Goal: Transaction & Acquisition: Book appointment/travel/reservation

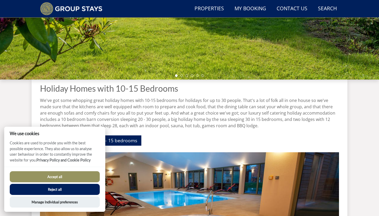
scroll to position [136, 0]
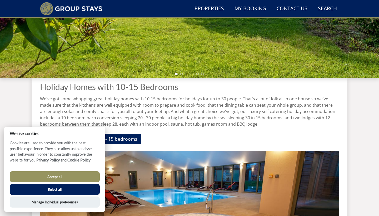
click at [58, 189] on button "Reject all" at bounding box center [55, 189] width 90 height 11
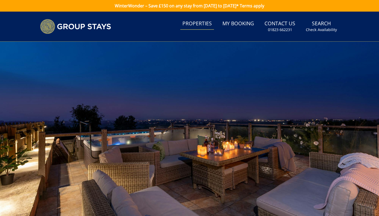
click at [202, 23] on link "Properties" at bounding box center [197, 24] width 34 height 12
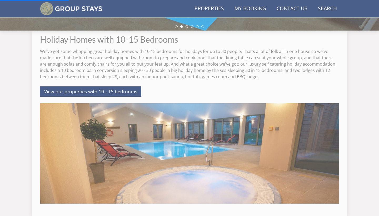
scroll to position [216, 0]
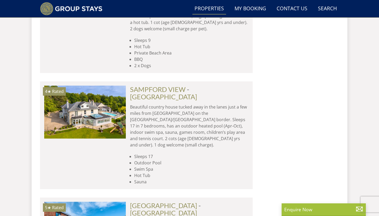
scroll to position [2274, 0]
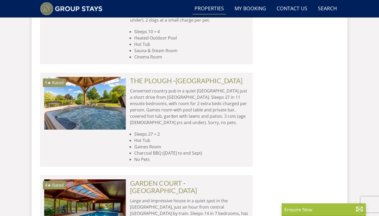
scroll to position [4319, 0]
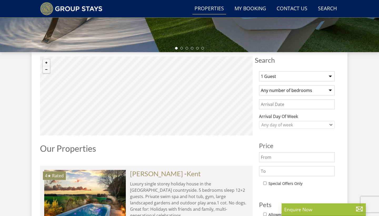
scroll to position [192, 0]
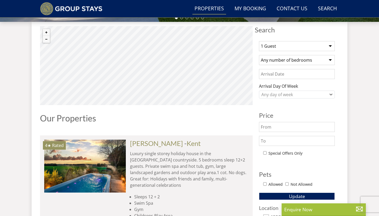
select select "24"
select select "13"
click at [296, 196] on span "Update" at bounding box center [297, 196] width 16 height 6
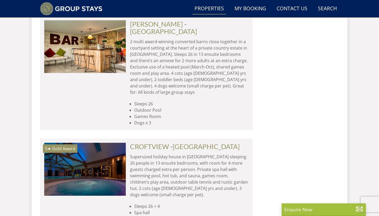
scroll to position [542, 0]
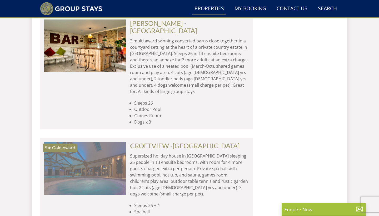
click at [94, 142] on img at bounding box center [85, 168] width 82 height 53
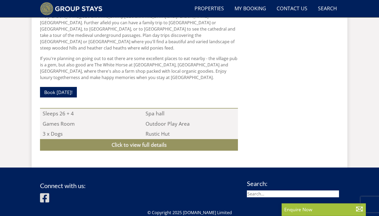
scroll to position [476, 0]
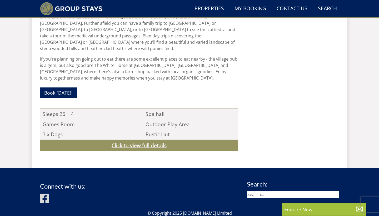
click at [148, 140] on link "Click to view full details" at bounding box center [139, 146] width 198 height 12
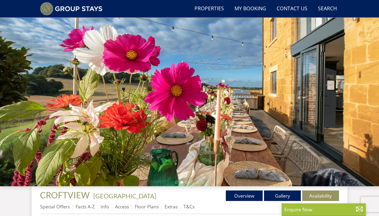
scroll to position [28, 0]
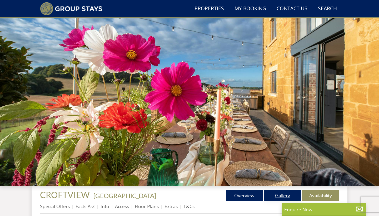
click at [287, 196] on link "Gallery" at bounding box center [282, 195] width 37 height 11
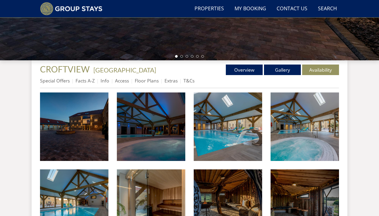
scroll to position [155, 0]
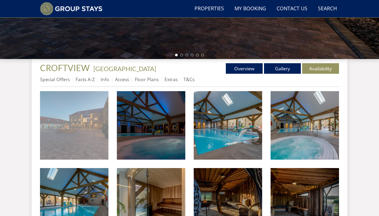
click at [92, 125] on img at bounding box center [74, 125] width 69 height 69
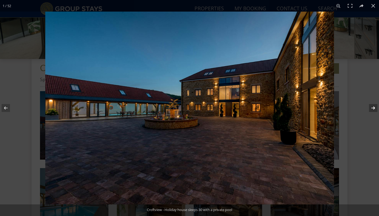
click at [375, 108] on button at bounding box center [370, 108] width 18 height 26
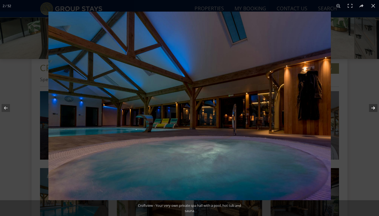
click at [374, 107] on button at bounding box center [370, 108] width 18 height 26
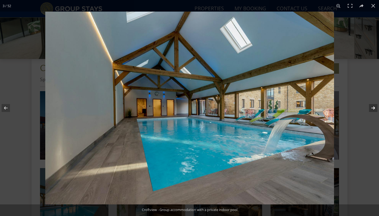
click at [374, 107] on button at bounding box center [370, 108] width 18 height 26
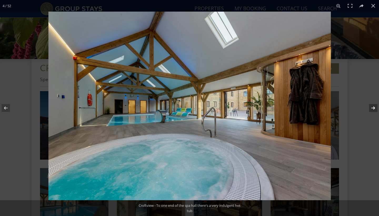
click at [374, 107] on button at bounding box center [370, 108] width 18 height 26
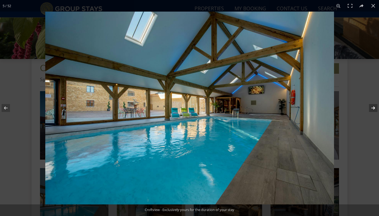
click at [374, 107] on button at bounding box center [370, 108] width 18 height 26
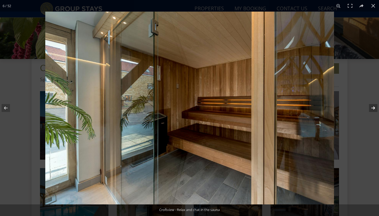
click at [374, 107] on button at bounding box center [370, 108] width 18 height 26
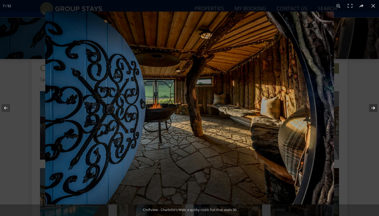
click at [374, 107] on button at bounding box center [370, 108] width 18 height 26
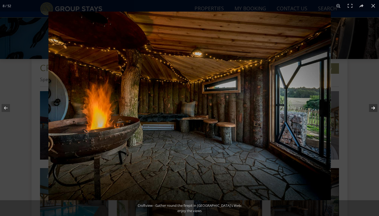
click at [374, 107] on button at bounding box center [370, 108] width 18 height 26
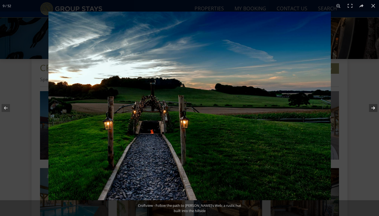
click at [374, 107] on button at bounding box center [370, 108] width 18 height 26
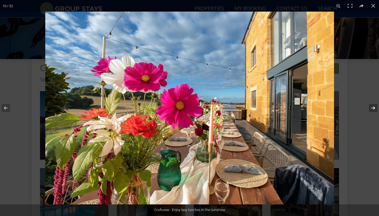
click at [374, 107] on button at bounding box center [370, 108] width 18 height 26
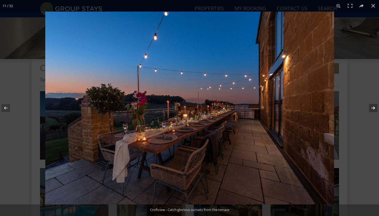
click at [374, 107] on button at bounding box center [370, 108] width 18 height 26
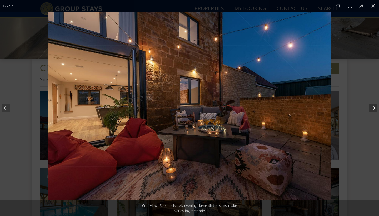
click at [374, 107] on button at bounding box center [370, 108] width 18 height 26
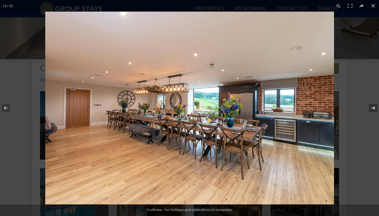
click at [374, 107] on button at bounding box center [370, 108] width 18 height 26
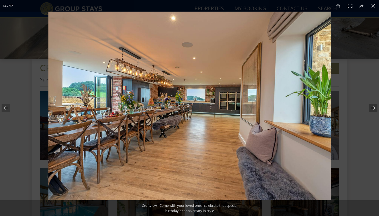
click at [374, 107] on button at bounding box center [370, 108] width 18 height 26
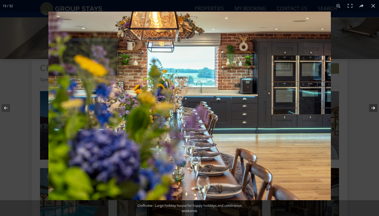
click at [374, 107] on button at bounding box center [370, 108] width 18 height 26
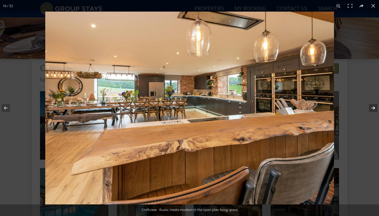
click at [374, 107] on button at bounding box center [370, 108] width 18 height 26
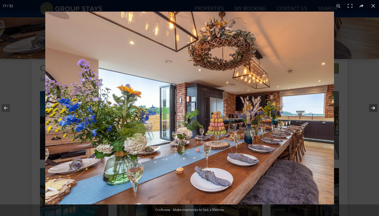
click at [374, 107] on button at bounding box center [370, 108] width 18 height 26
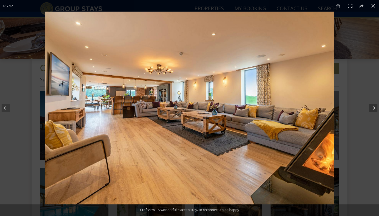
click at [374, 107] on button at bounding box center [370, 108] width 18 height 26
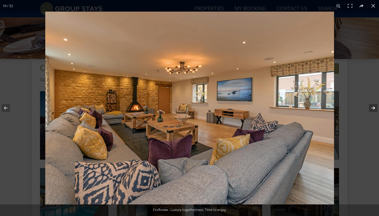
click at [374, 107] on button at bounding box center [370, 108] width 18 height 26
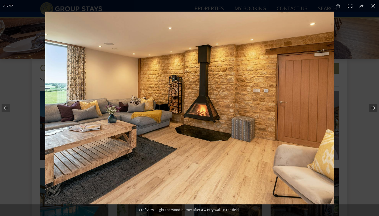
click at [374, 107] on button at bounding box center [370, 108] width 18 height 26
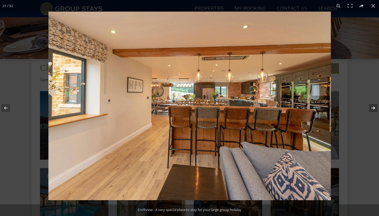
click at [374, 107] on button at bounding box center [370, 108] width 18 height 26
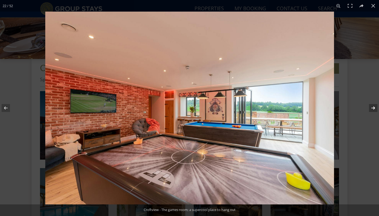
click at [374, 107] on button at bounding box center [370, 108] width 18 height 26
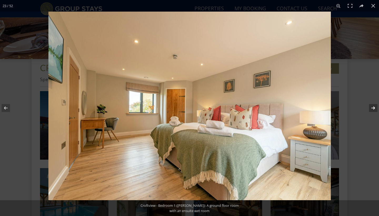
click at [374, 107] on button at bounding box center [370, 108] width 18 height 26
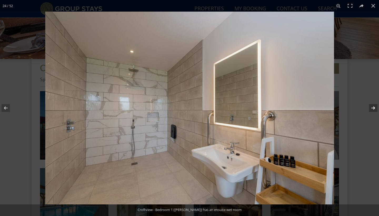
click at [374, 107] on button at bounding box center [370, 108] width 18 height 26
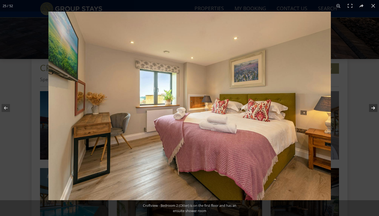
click at [374, 107] on button at bounding box center [370, 108] width 18 height 26
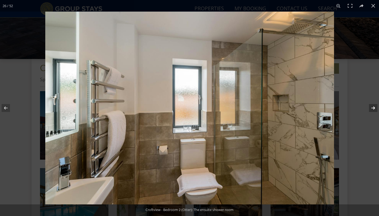
click at [374, 107] on button at bounding box center [370, 108] width 18 height 26
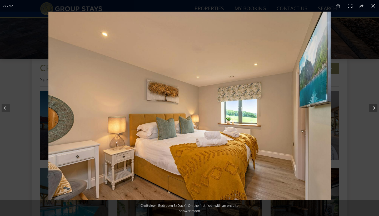
click at [374, 107] on button at bounding box center [370, 108] width 18 height 26
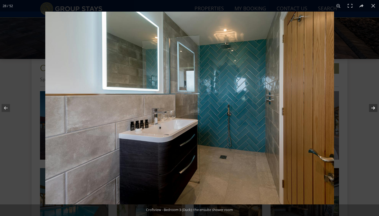
click at [374, 107] on button at bounding box center [370, 108] width 18 height 26
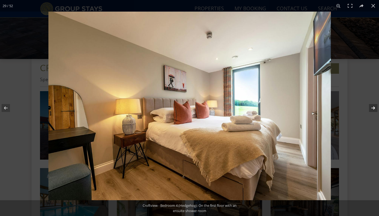
click at [374, 107] on button at bounding box center [370, 108] width 18 height 26
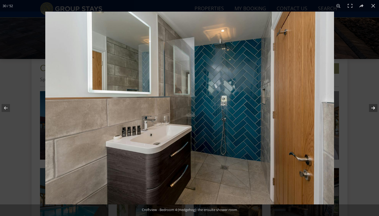
click at [374, 107] on button at bounding box center [370, 108] width 18 height 26
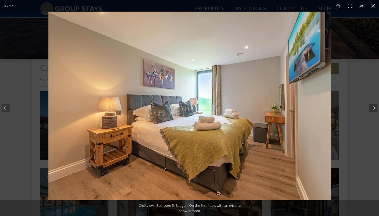
click at [374, 107] on button at bounding box center [370, 108] width 18 height 26
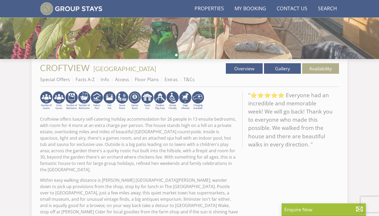
scroll to position [28, 0]
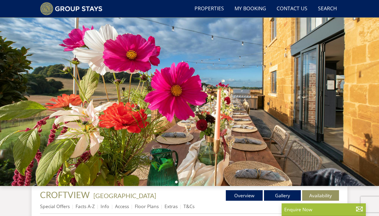
select select "24"
select select "13"
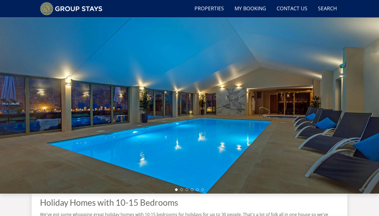
scroll to position [20, 0]
